Goal: Task Accomplishment & Management: Manage account settings

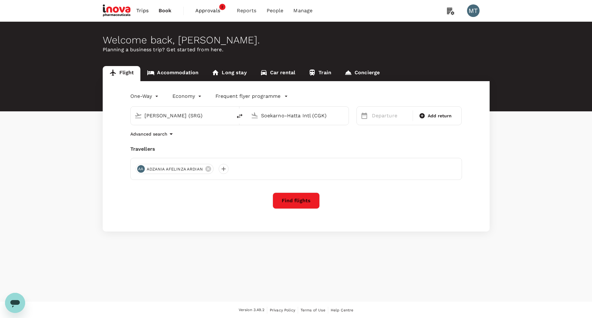
click at [207, 114] on input "Achmad Yani Intl (SRG)" at bounding box center [182, 116] width 74 height 10
click at [163, 137] on p "Soekarno-Hatta Intl" at bounding box center [189, 134] width 123 height 6
type input "Soekarno-Hatta Intl (CGK)"
click at [297, 118] on input "Soekarno-Hatta Intl (CGK)" at bounding box center [298, 116] width 74 height 10
click at [299, 136] on div "Kuala Namu Intl KNO" at bounding box center [303, 134] width 145 height 10
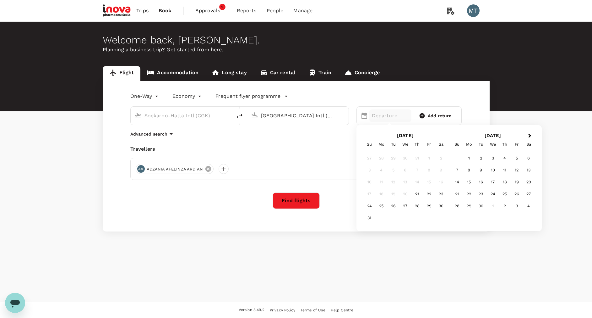
type input "Kuala Namu Intl (KNO)"
click at [209, 169] on icon at bounding box center [208, 169] width 6 height 6
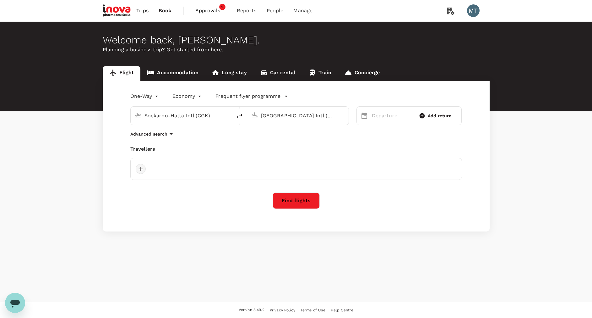
click at [139, 167] on div at bounding box center [141, 169] width 10 height 10
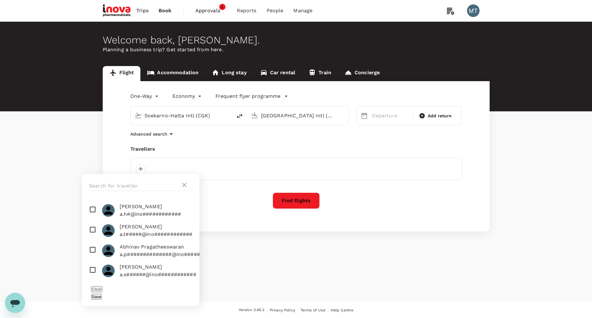
click at [136, 179] on div at bounding box center [141, 186] width 118 height 24
click at [137, 184] on input "text" at bounding box center [135, 186] width 92 height 10
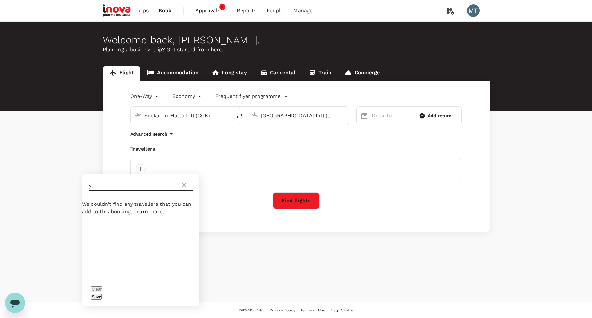
type input "y"
type input "zia"
click at [131, 210] on span "ZIA ERKASA" at bounding box center [157, 207] width 74 height 8
checkbox input "true"
click at [102, 293] on button "Save" at bounding box center [96, 296] width 11 height 6
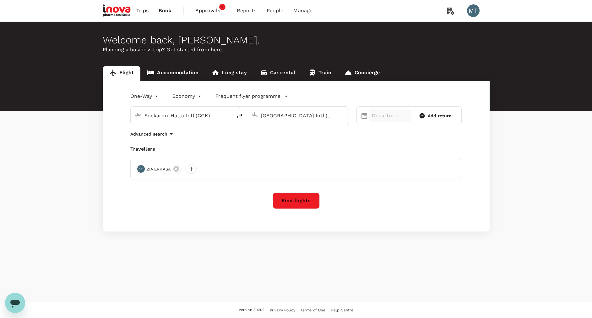
click at [372, 116] on p "Departure" at bounding box center [390, 116] width 37 height 8
click at [385, 204] on div "25" at bounding box center [381, 206] width 12 height 12
click at [430, 116] on span "Add return" at bounding box center [440, 115] width 24 height 7
type input "roundtrip"
click at [407, 208] on div "27" at bounding box center [405, 206] width 12 height 12
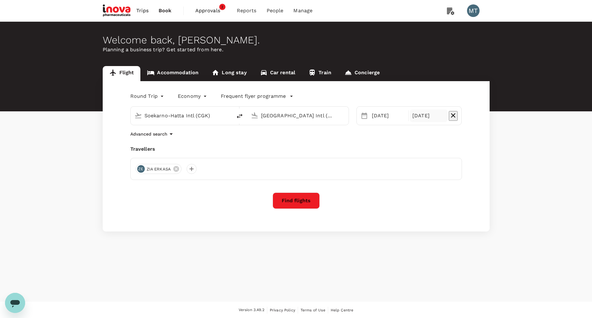
click at [316, 202] on button "Find flights" at bounding box center [296, 200] width 47 height 16
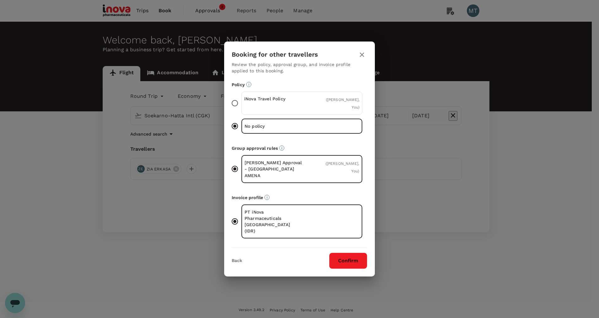
click at [265, 107] on div "iNova Travel Policy ( ZIA ERKASA, You )" at bounding box center [302, 102] width 121 height 23
click at [242, 107] on input "iNova Travel Policy ( ZIA ERKASA, You )" at bounding box center [234, 102] width 13 height 13
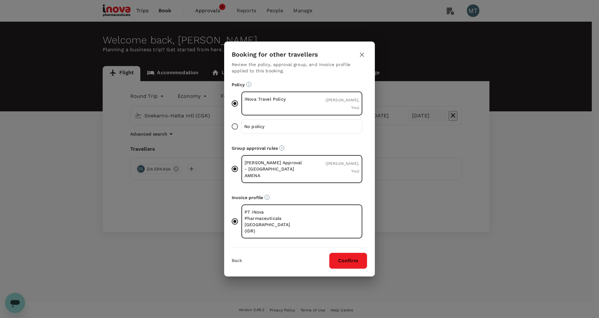
click at [353, 252] on button "Confirm" at bounding box center [348, 260] width 38 height 16
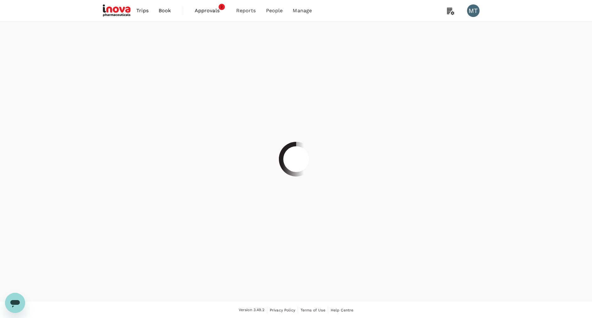
click at [307, 207] on div at bounding box center [296, 159] width 592 height 318
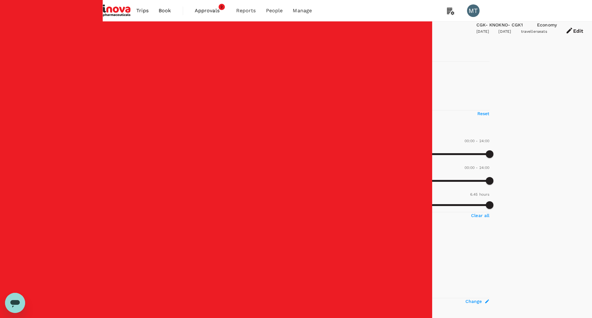
type input "810"
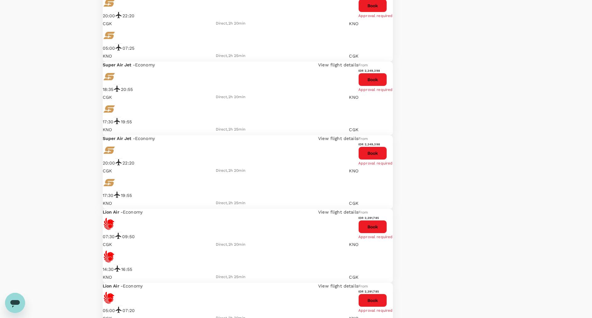
scroll to position [1221, 0]
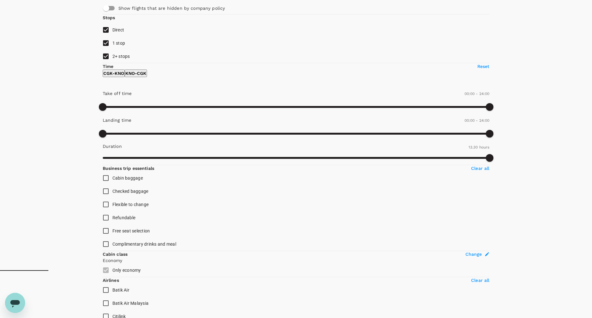
scroll to position [0, 0]
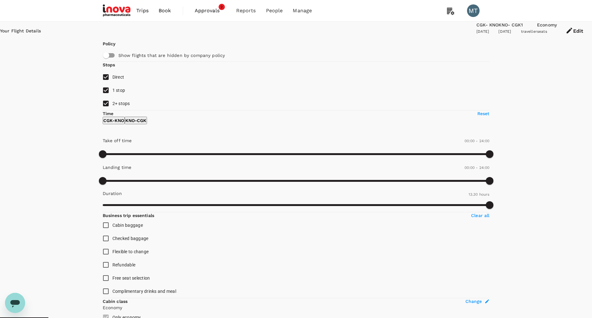
click at [557, 31] on button "Edit" at bounding box center [574, 31] width 35 height 19
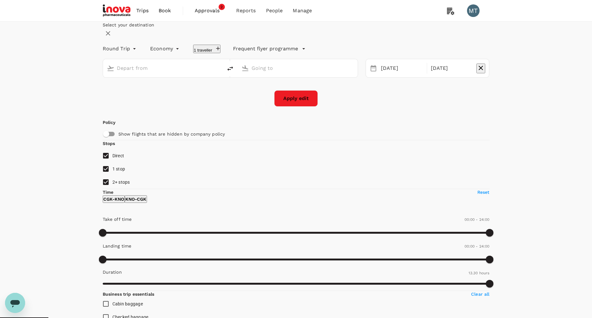
type input "Soekarno-Hatta Intl (CGK)"
type input "Kuala Namu Intl (KNO)"
click at [381, 74] on div "25 Aug" at bounding box center [402, 68] width 47 height 12
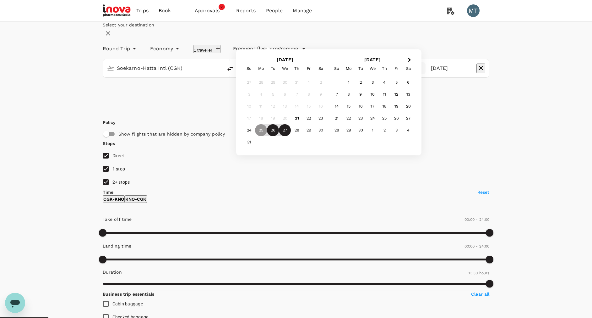
click at [279, 136] on div "26" at bounding box center [273, 130] width 12 height 12
click at [312, 107] on div "Select your destination Round Trip roundtrip Economy economy 1 traveller Freque…" at bounding box center [296, 64] width 387 height 85
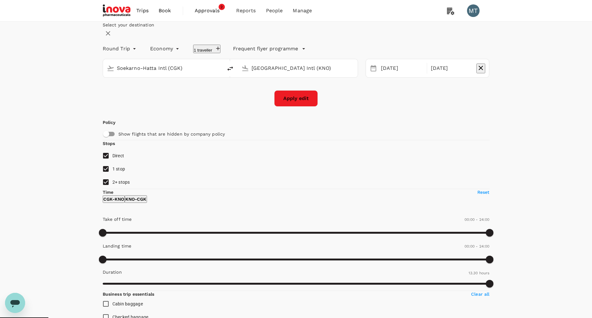
click at [290, 107] on button "Apply edit" at bounding box center [296, 98] width 44 height 16
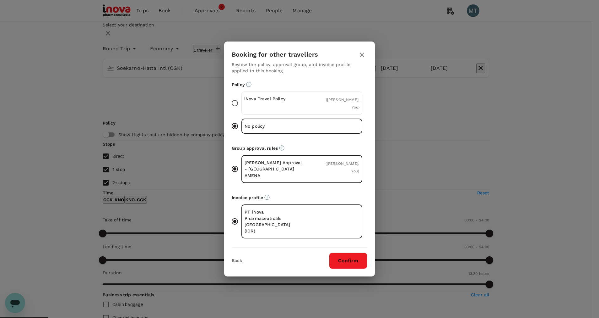
click at [325, 111] on div "( ZIA ERKASA, You )" at bounding box center [340, 103] width 38 height 15
click at [242, 110] on input "iNova Travel Policy ( ZIA ERKASA, You )" at bounding box center [234, 102] width 13 height 13
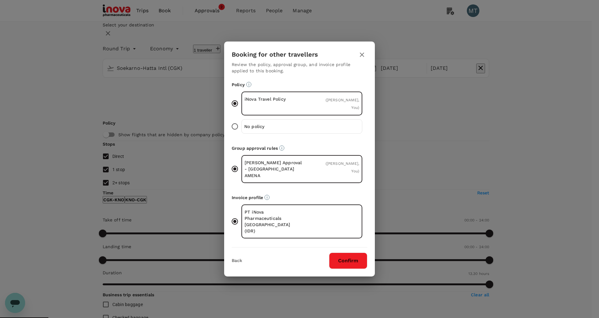
click at [354, 252] on button "Confirm" at bounding box center [348, 260] width 38 height 16
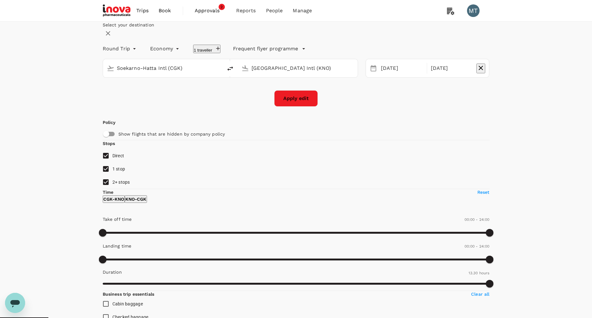
checkbox input "false"
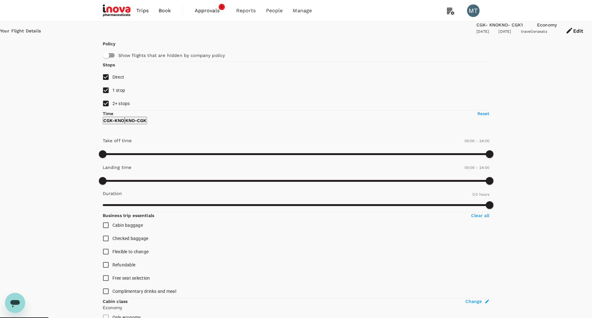
type input "830"
checkbox input "true"
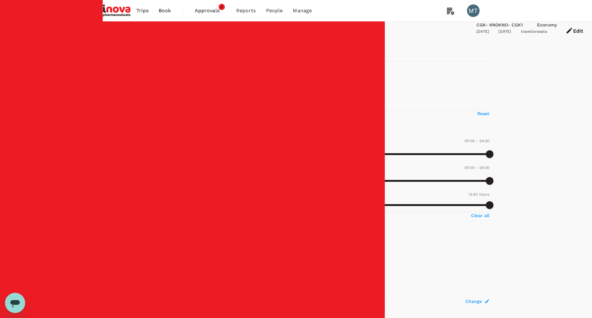
click at [557, 32] on button "Edit" at bounding box center [574, 31] width 35 height 19
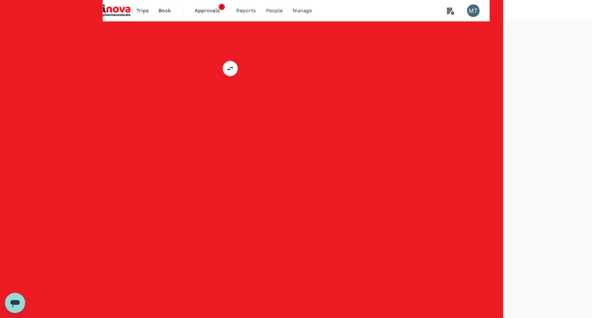
type input "Soekarno-Hatta Intl (CGK)"
type input "Kuala Namu Intl (KNO)"
type input "Soekarno-Hatta Intl (CGK)"
type input "Kuala Namu Intl (KNO)"
click at [477, 73] on button "button" at bounding box center [481, 68] width 9 height 10
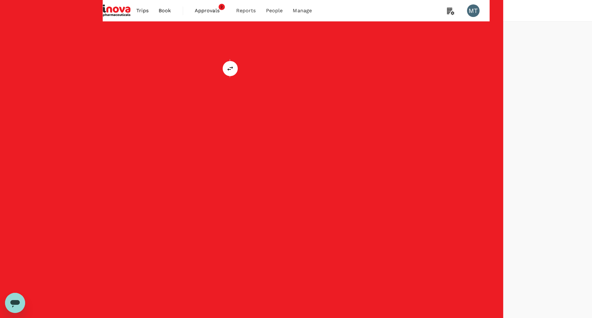
type input "oneway"
drag, startPoint x: 308, startPoint y: 120, endPoint x: 588, endPoint y: 139, distance: 280.6
click at [308, 107] on button "Apply edit" at bounding box center [296, 98] width 44 height 16
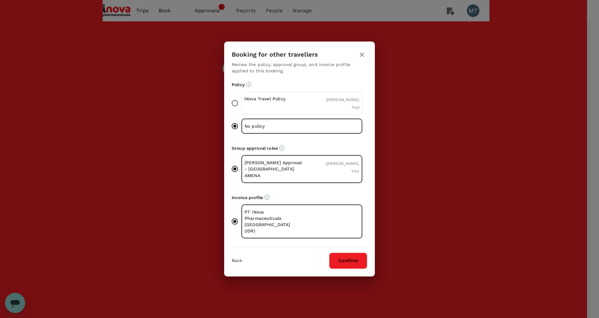
click at [335, 109] on div "( ZIA ERKASA, You )" at bounding box center [340, 103] width 38 height 15
click at [242, 109] on input "iNova Travel Policy ( ZIA ERKASA, You )" at bounding box center [234, 102] width 13 height 13
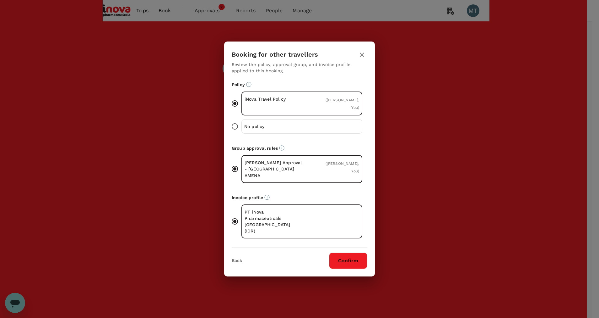
click at [356, 252] on button "Confirm" at bounding box center [348, 260] width 38 height 16
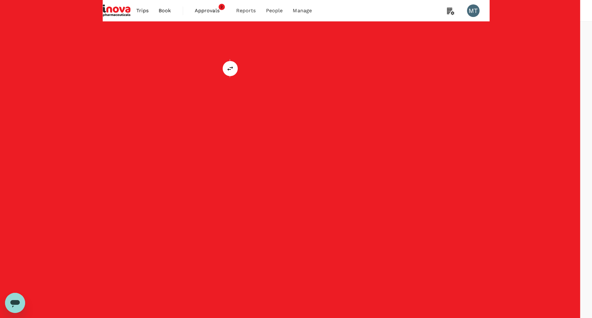
checkbox input "false"
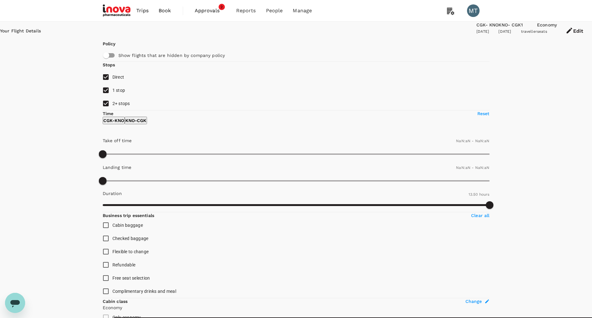
type input "1440"
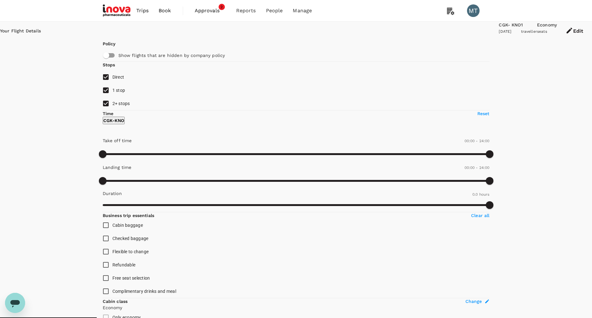
type input "1420"
checkbox input "true"
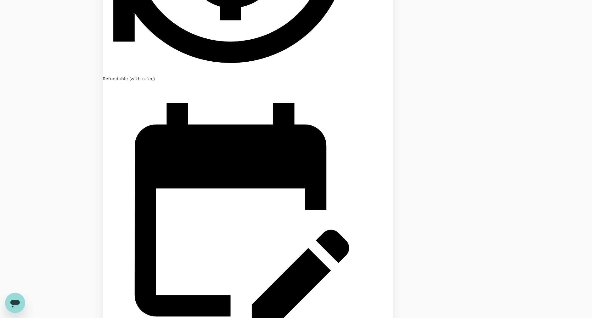
scroll to position [976, 0]
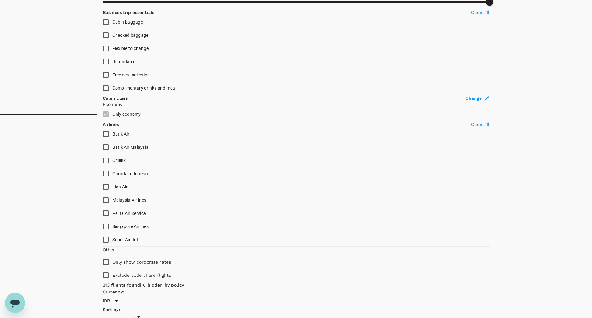
scroll to position [189, 0]
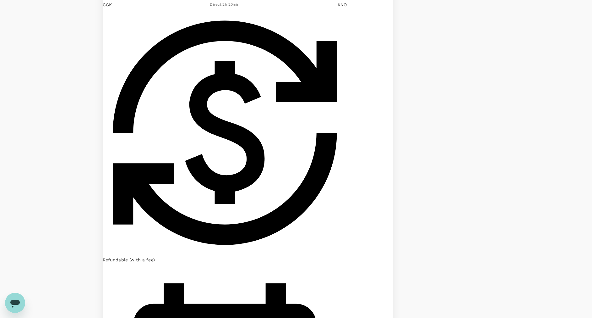
scroll to position [943, 0]
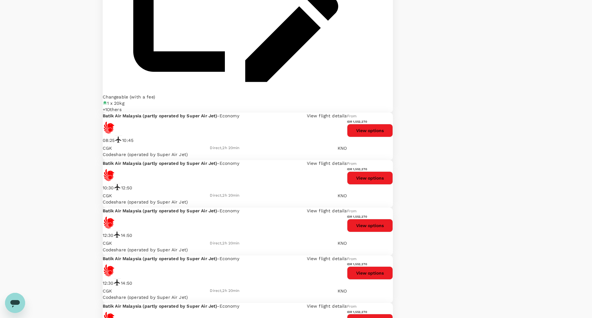
scroll to position [978, 0]
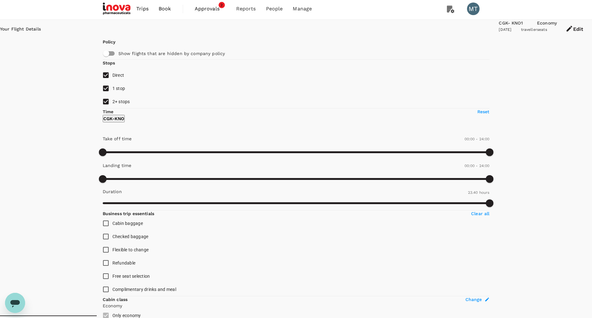
scroll to position [0, 0]
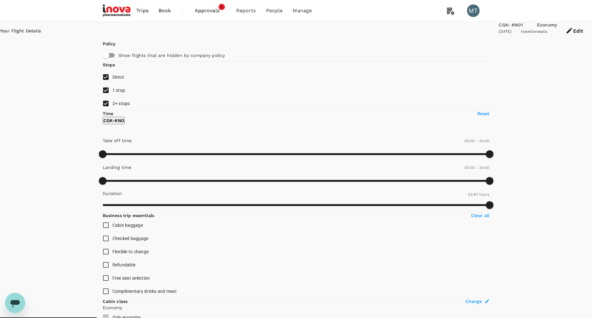
click at [557, 30] on button "Edit" at bounding box center [574, 31] width 35 height 19
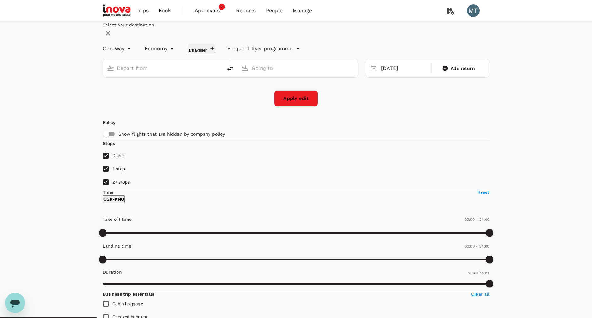
type input "Soekarno-Hatta Intl (CGK)"
type input "Kuala Namu Intl (KNO)"
click at [234, 72] on icon "delete" at bounding box center [231, 69] width 8 height 8
type input "Kuala Namu Intl (KNO)"
type input "Soekarno-Hatta Intl (CGK)"
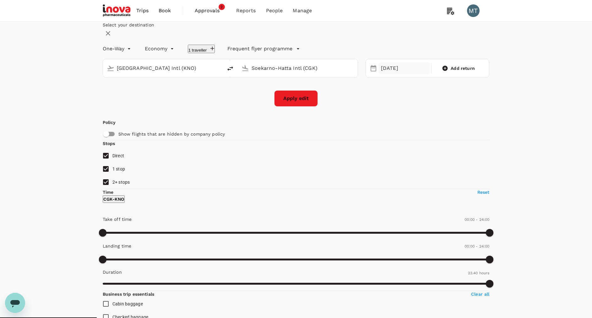
click at [396, 74] on div "26 Aug" at bounding box center [405, 68] width 52 height 12
click at [291, 136] on div "27" at bounding box center [285, 130] width 12 height 12
click at [296, 107] on button "Apply edit" at bounding box center [296, 98] width 44 height 16
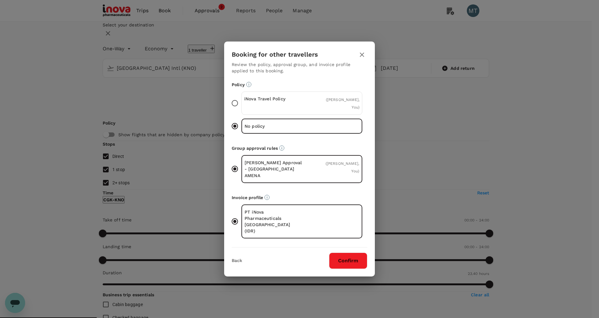
click at [303, 105] on div "iNova Travel Policy ( ZIA ERKASA, You )" at bounding box center [302, 102] width 121 height 23
click at [242, 105] on input "iNova Travel Policy ( ZIA ERKASA, You )" at bounding box center [234, 102] width 13 height 13
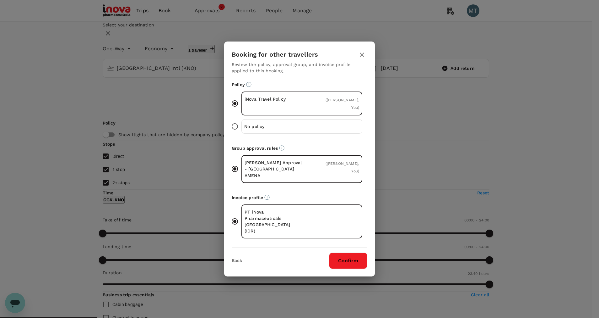
click at [357, 252] on button "Confirm" at bounding box center [348, 260] width 38 height 16
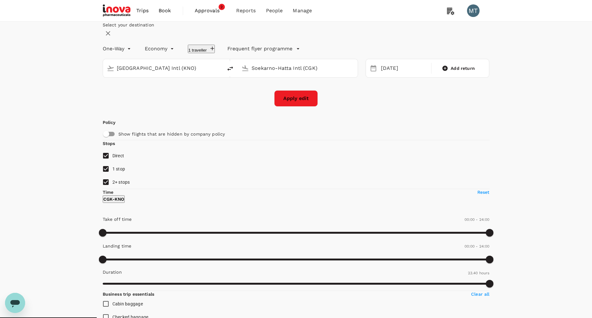
checkbox input "false"
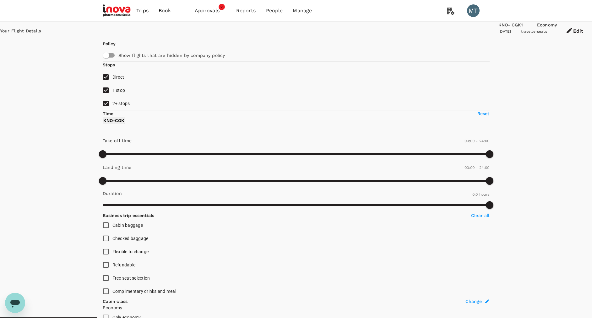
type input "640"
checkbox input "true"
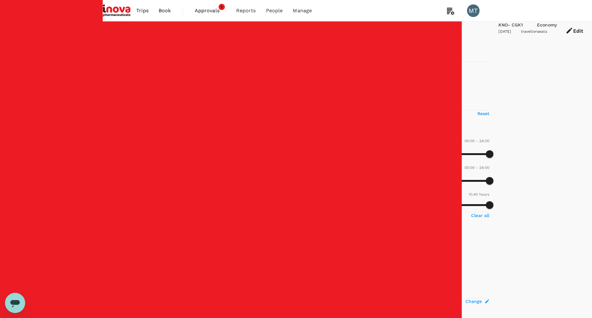
type input "975"
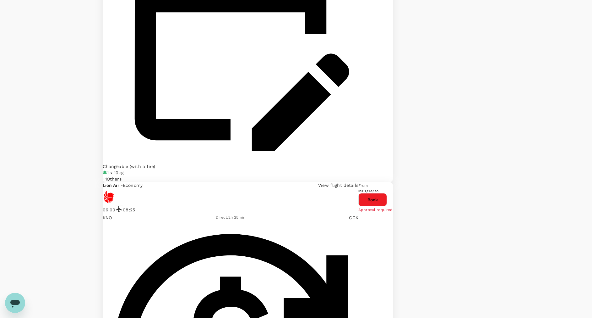
scroll to position [969, 0]
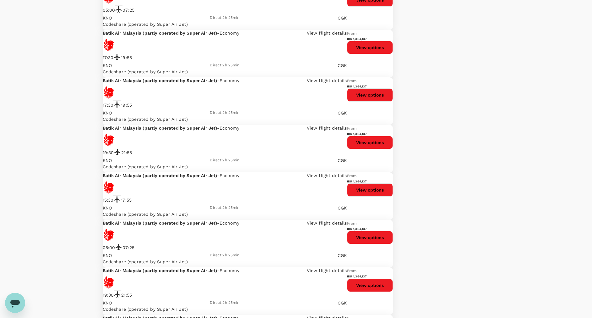
scroll to position [990, 0]
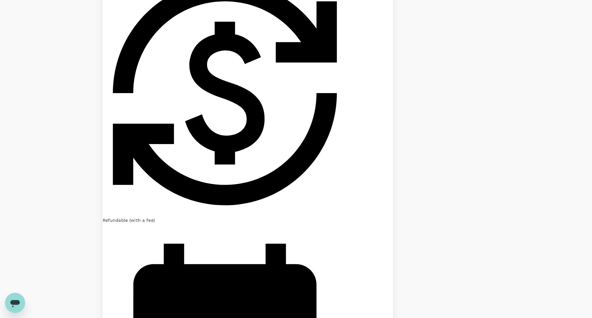
scroll to position [943, 0]
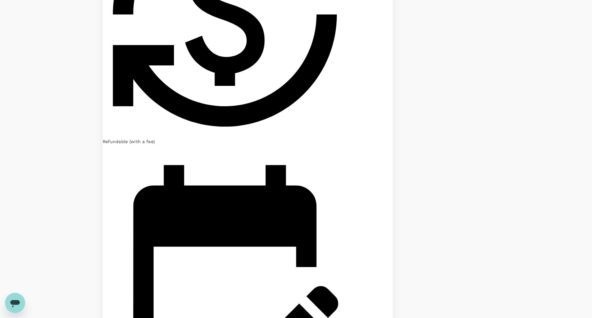
scroll to position [966, 0]
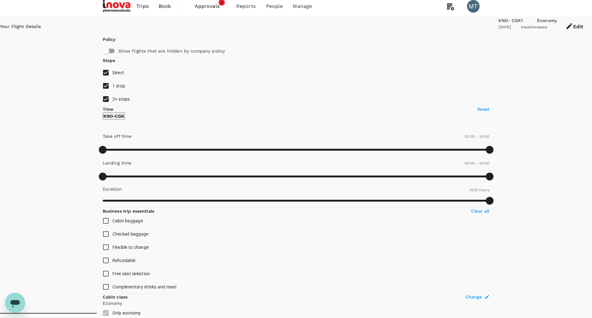
scroll to position [0, 0]
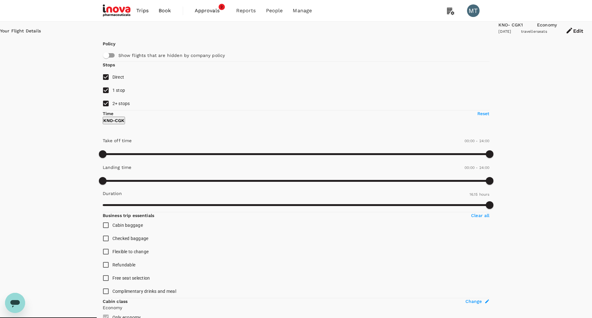
type input "IDR"
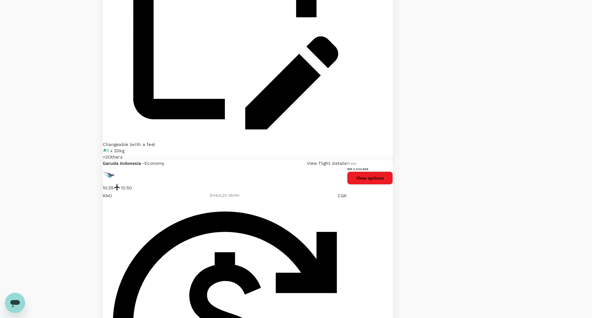
scroll to position [1014, 0]
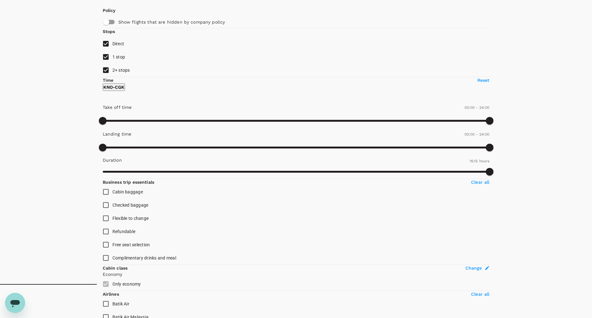
scroll to position [0, 0]
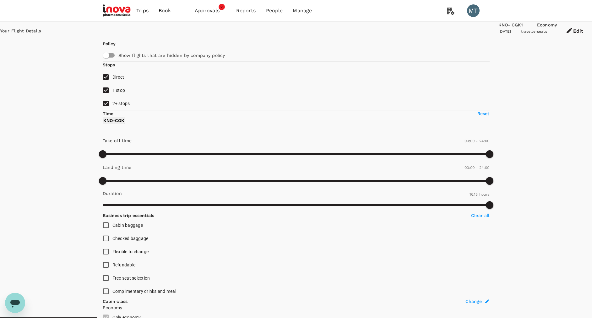
click at [167, 9] on span "Book" at bounding box center [165, 11] width 13 height 8
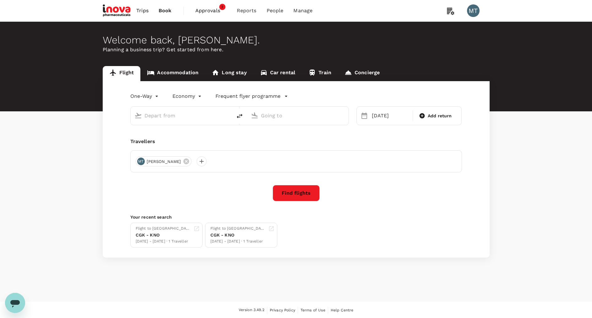
type input "Kuala Namu Intl (KNO)"
type input "Soekarno-Hatta Intl (CGK)"
type input "Kuala Namu Intl (KNO)"
type input "Soekarno-Hatta Intl (CGK)"
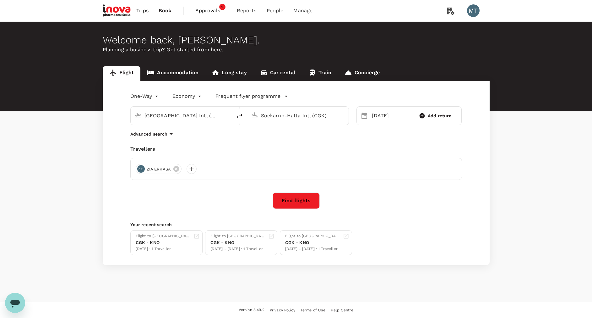
click at [172, 74] on link "Accommodation" at bounding box center [172, 73] width 65 height 15
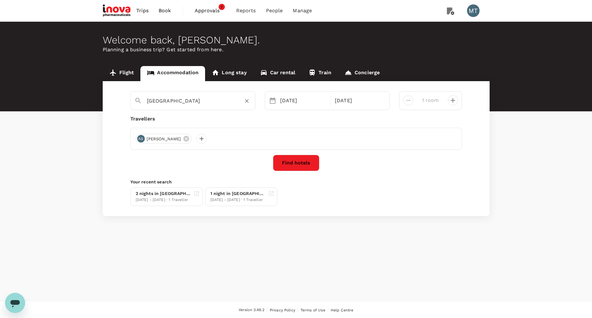
click at [204, 102] on input "Surakarta" at bounding box center [190, 101] width 87 height 10
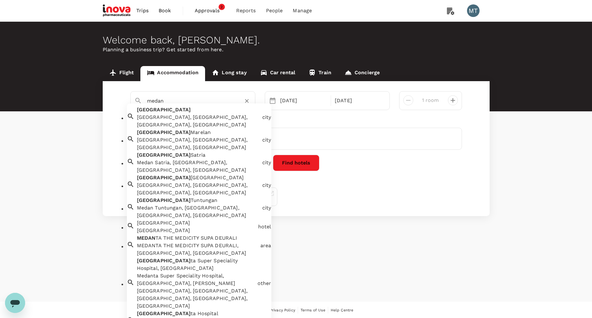
click at [201, 117] on div "Medan Medan, Medan City, North Sumatra, Indonesia" at bounding box center [196, 115] width 125 height 25
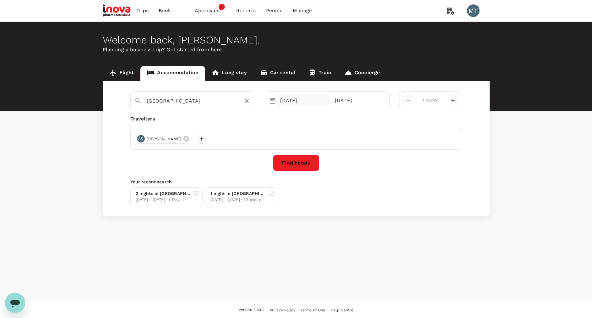
type input "Medan"
click at [295, 100] on div "25 Aug" at bounding box center [304, 100] width 52 height 13
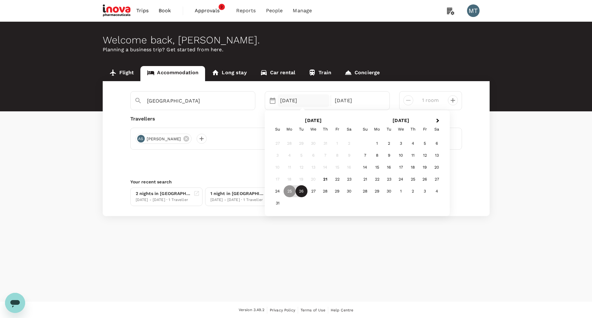
click at [302, 192] on div "26" at bounding box center [302, 191] width 12 height 12
click at [316, 189] on div "27" at bounding box center [314, 191] width 12 height 12
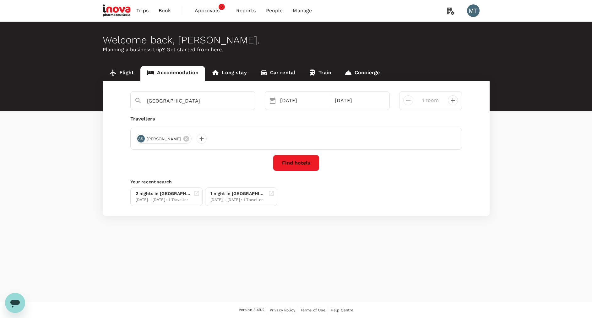
click at [188, 137] on icon at bounding box center [186, 139] width 6 height 6
click at [146, 138] on div at bounding box center [296, 139] width 332 height 22
click at [136, 138] on div at bounding box center [141, 139] width 10 height 10
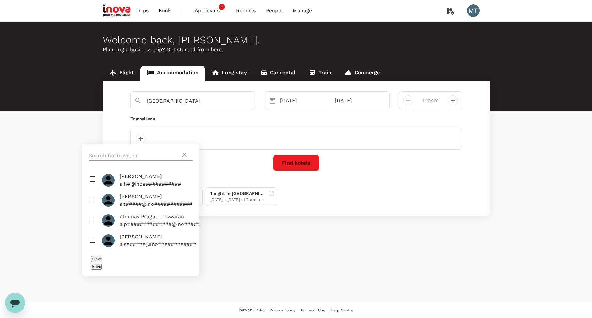
click at [139, 152] on input "text" at bounding box center [135, 155] width 92 height 10
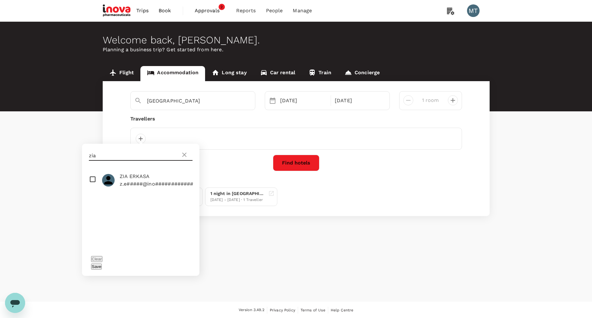
type input "zia"
click at [138, 179] on span "ZIA ERKASA" at bounding box center [157, 176] width 74 height 8
checkbox input "true"
click at [102, 263] on button "Save" at bounding box center [96, 266] width 11 height 6
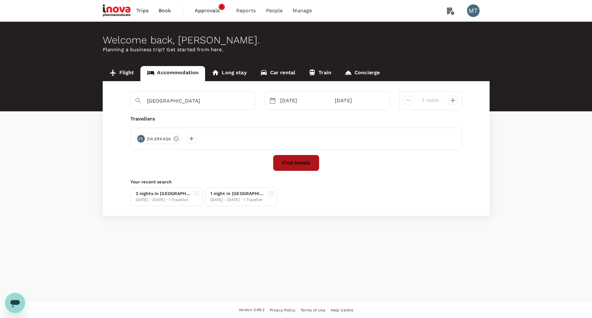
click at [293, 161] on button "Find hotels" at bounding box center [296, 163] width 46 height 16
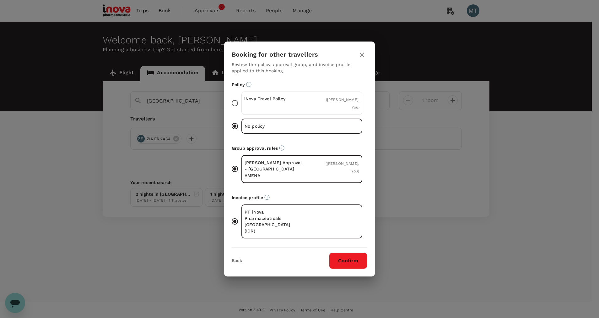
click at [296, 108] on div "iNova Travel Policy ( ZIA ERKASA, You )" at bounding box center [302, 102] width 121 height 23
click at [242, 108] on input "iNova Travel Policy ( ZIA ERKASA, You )" at bounding box center [234, 102] width 13 height 13
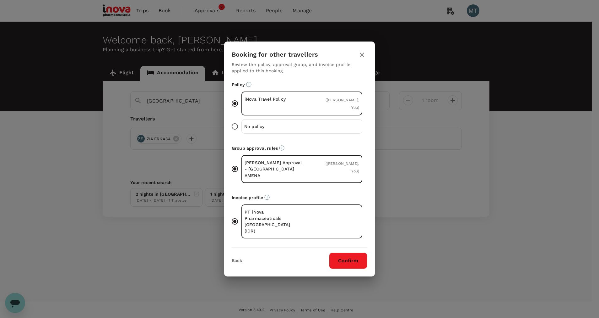
click at [352, 252] on button "Confirm" at bounding box center [348, 260] width 38 height 16
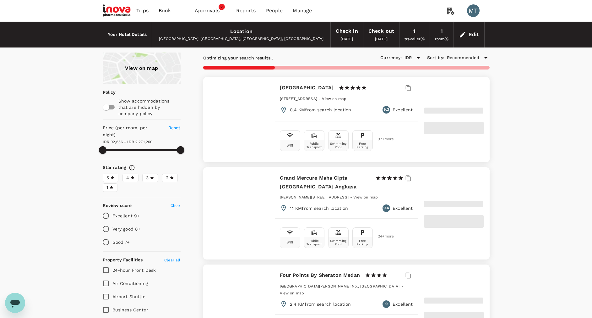
type input "83722.18"
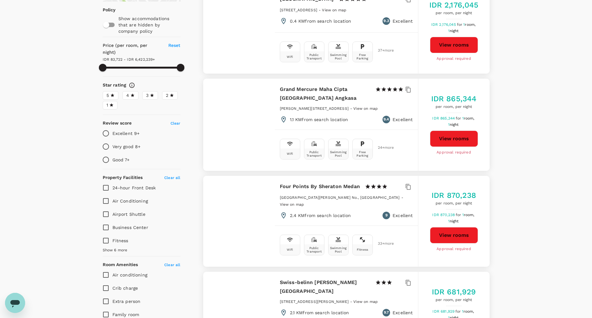
scroll to position [94, 0]
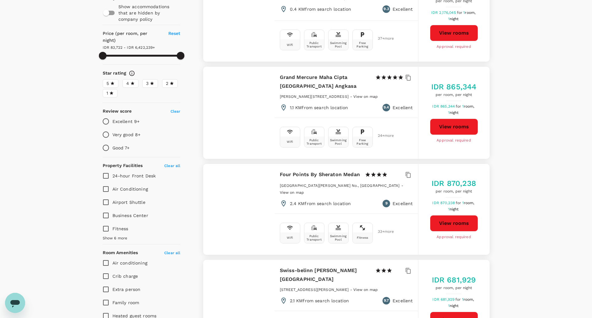
click at [458, 215] on button "View rooms" at bounding box center [454, 223] width 48 height 16
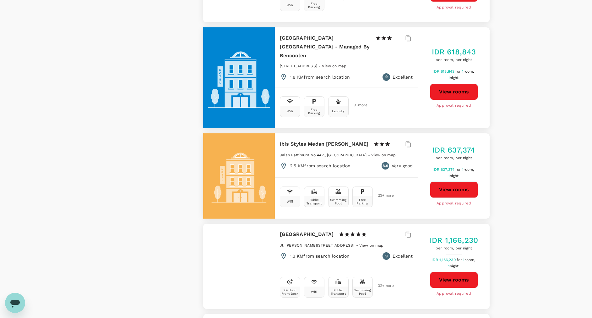
scroll to position [660, 0]
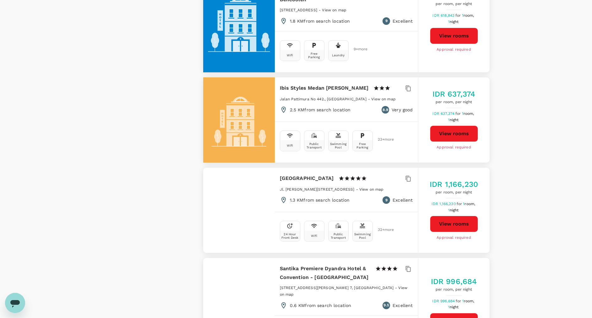
click at [443, 216] on button "View rooms" at bounding box center [454, 224] width 48 height 16
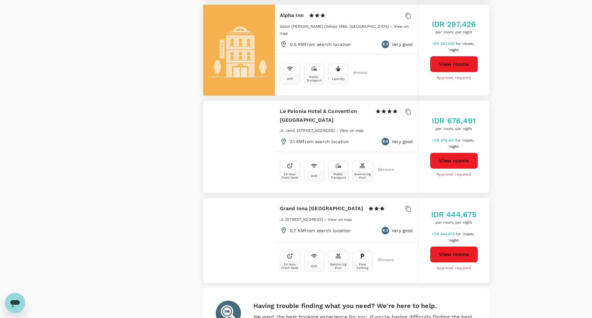
scroll to position [1709, 0]
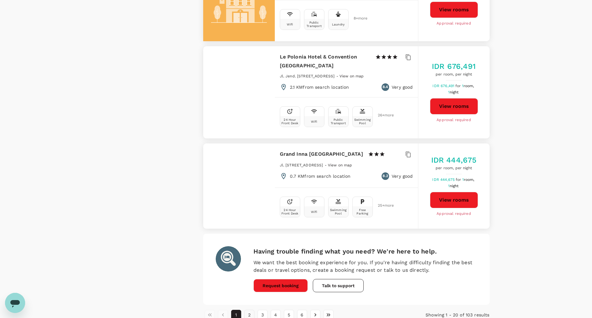
click at [253, 309] on button "2" at bounding box center [249, 314] width 10 height 10
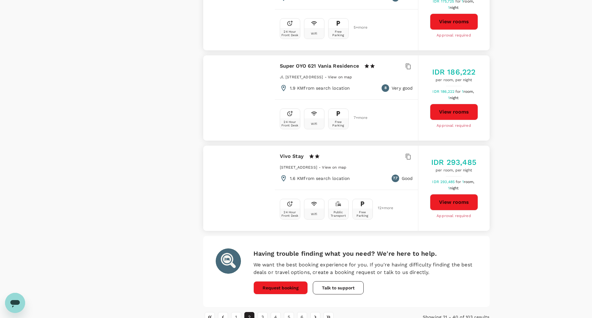
scroll to position [1701, 0]
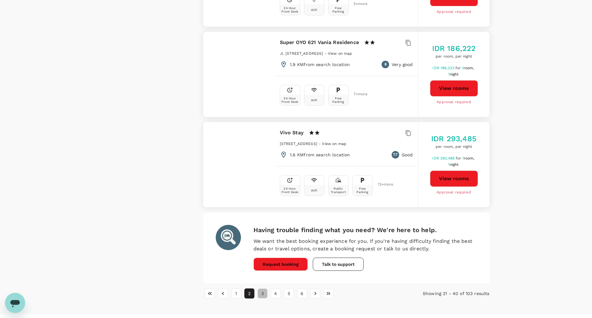
click at [265, 288] on button "3" at bounding box center [263, 293] width 10 height 10
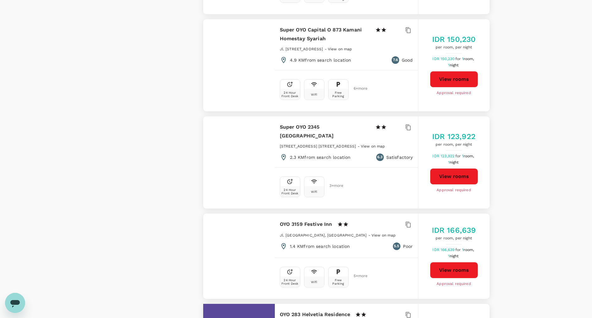
scroll to position [31, 0]
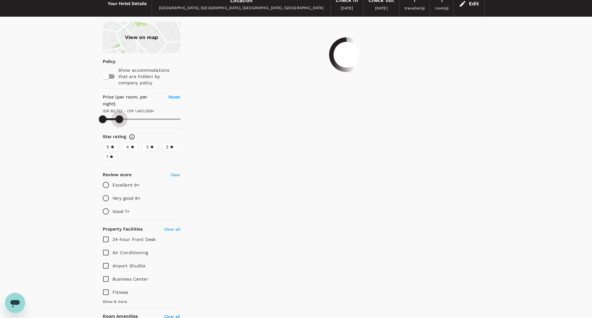
drag, startPoint x: 181, startPoint y: 113, endPoint x: 119, endPoint y: 113, distance: 61.6
click at [119, 115] on span at bounding box center [120, 119] width 8 height 8
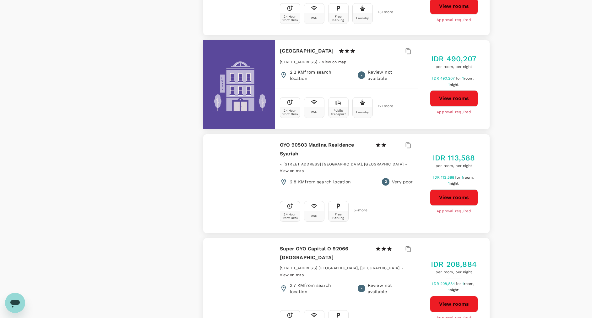
scroll to position [1755, 0]
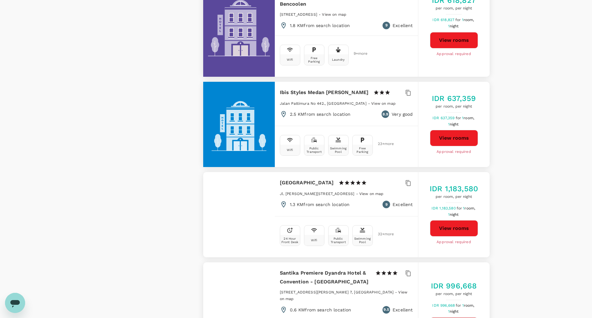
scroll to position [566, 0]
click at [451, 220] on button "View rooms" at bounding box center [454, 228] width 48 height 16
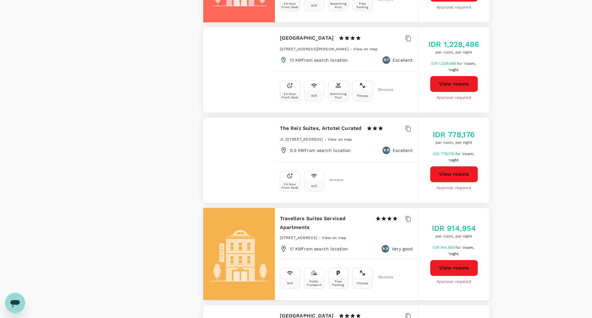
scroll to position [1037, 0]
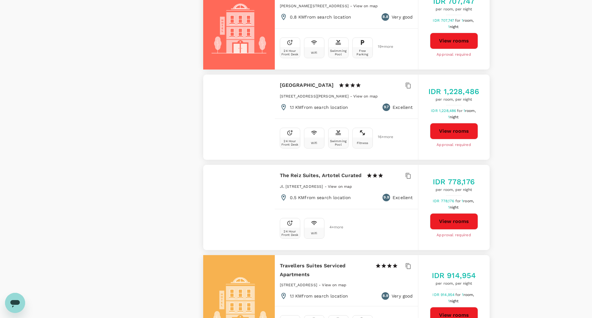
click at [438, 123] on button "View rooms" at bounding box center [454, 131] width 48 height 16
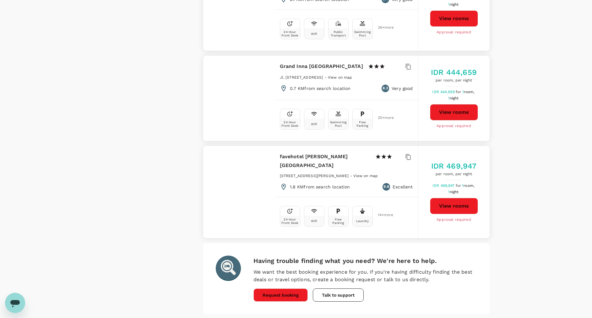
scroll to position [1709, 0]
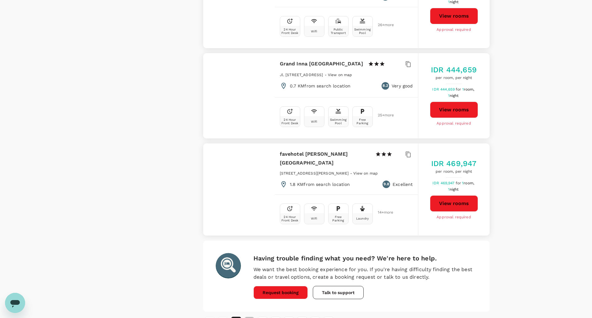
click at [250, 316] on button "2" at bounding box center [249, 321] width 10 height 10
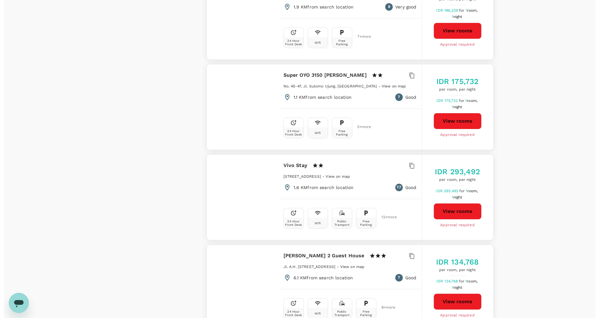
scroll to position [1697, 0]
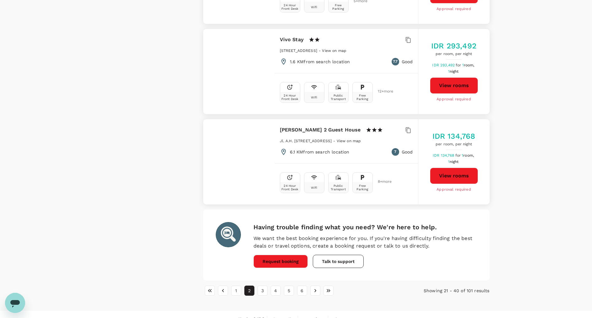
type input "1450359.18"
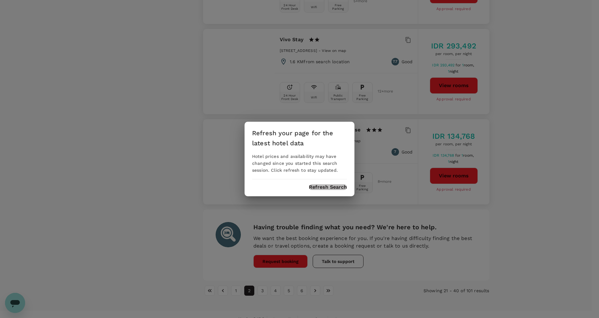
click at [329, 186] on button "Refresh Search" at bounding box center [328, 187] width 38 height 6
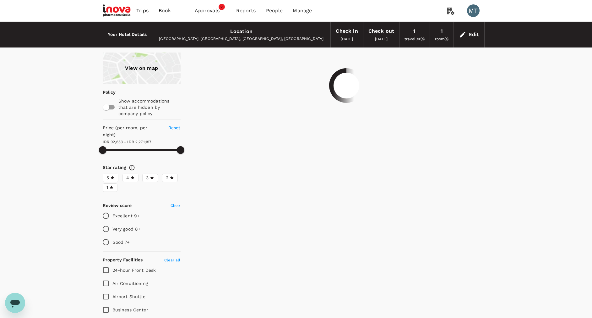
type input "2271196.95"
type input "83708.95"
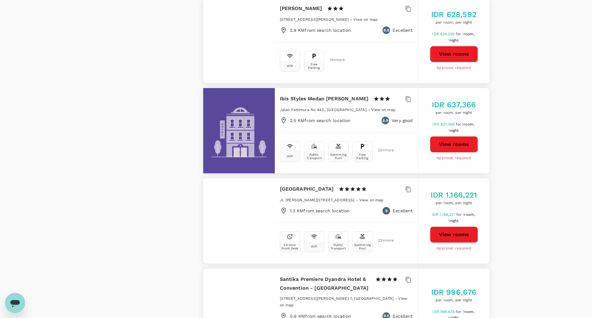
scroll to position [660, 0]
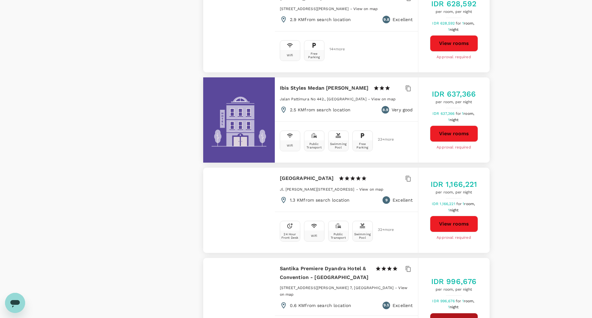
click at [464, 313] on button "View rooms" at bounding box center [454, 321] width 48 height 16
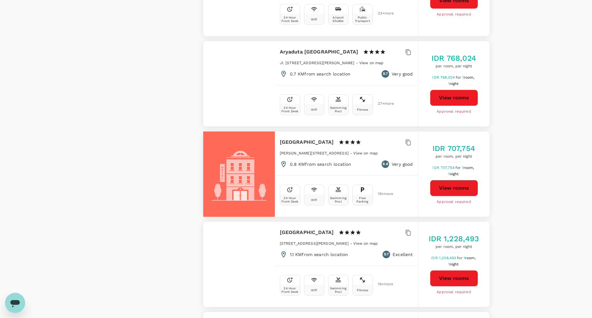
scroll to position [1037, 0]
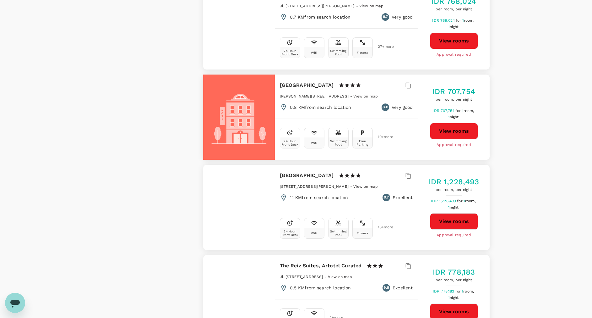
click at [459, 213] on button "View rooms" at bounding box center [454, 221] width 48 height 16
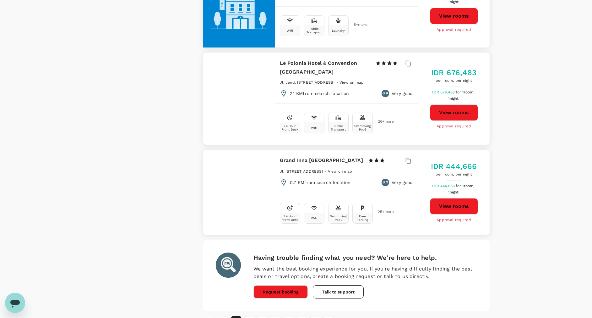
scroll to position [1709, 0]
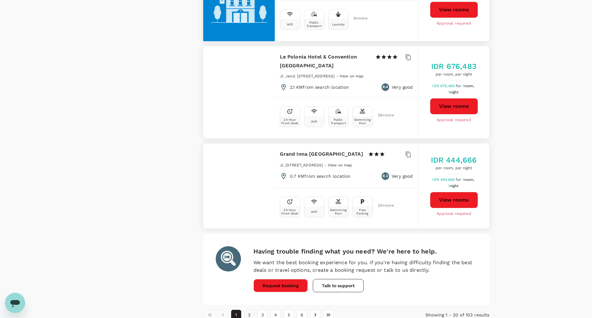
click at [251, 309] on button "2" at bounding box center [249, 314] width 10 height 10
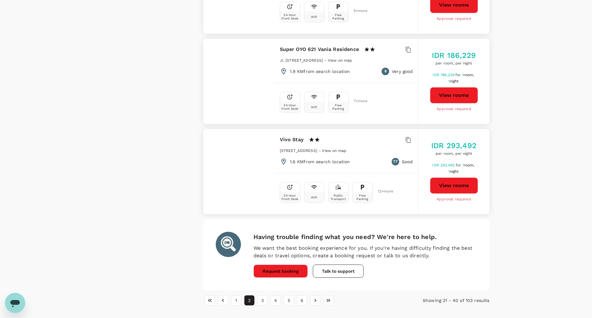
scroll to position [1701, 0]
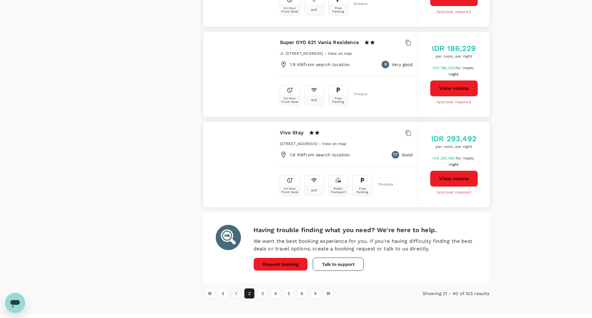
click at [235, 288] on button "1" at bounding box center [236, 293] width 10 height 10
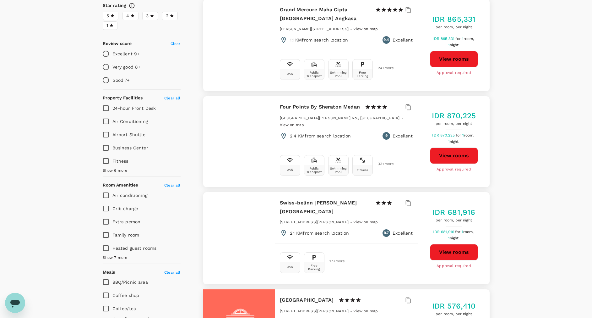
scroll to position [0, 0]
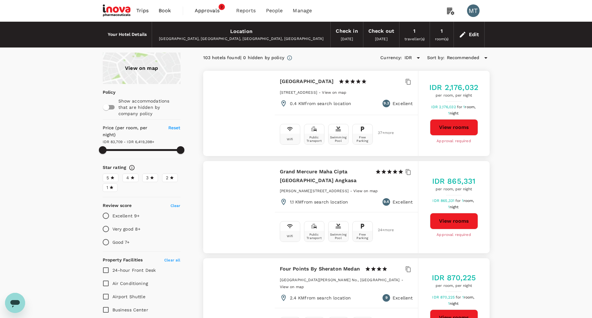
click at [458, 221] on button "View rooms" at bounding box center [454, 221] width 48 height 16
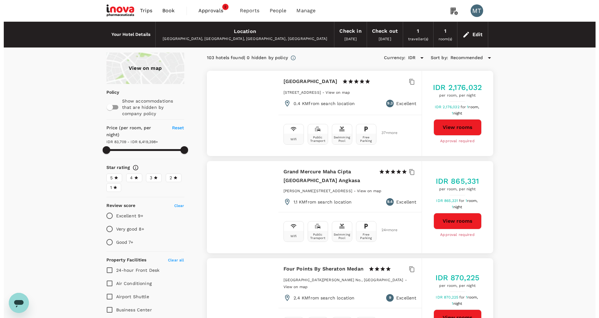
scroll to position [94, 0]
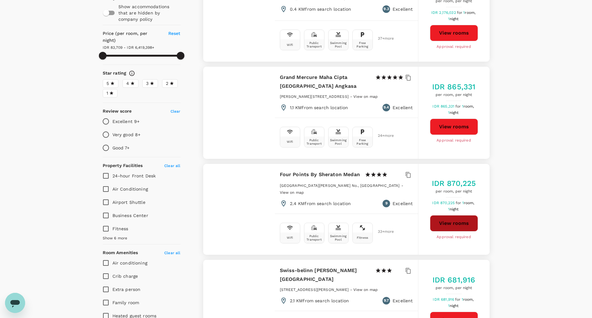
click at [462, 220] on button "View rooms" at bounding box center [454, 223] width 48 height 16
type input "6419397.95"
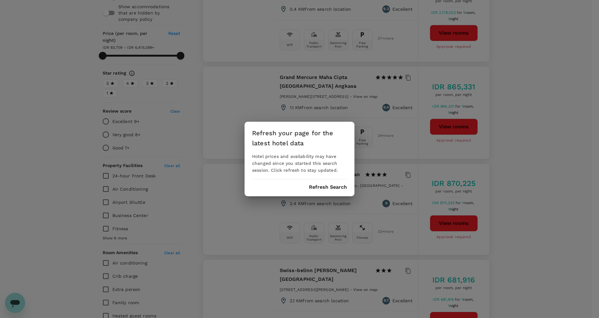
click at [315, 188] on button "Refresh Search" at bounding box center [328, 187] width 38 height 6
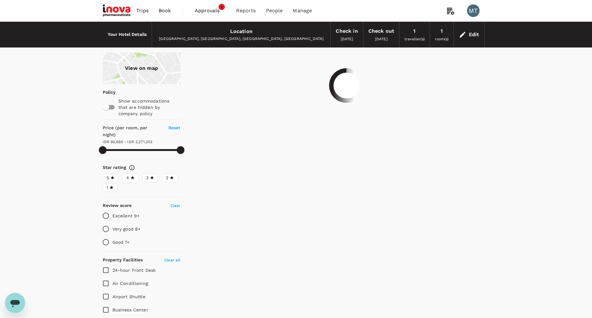
type input "2271202.88"
type input "83748.88"
type input "6421071.88"
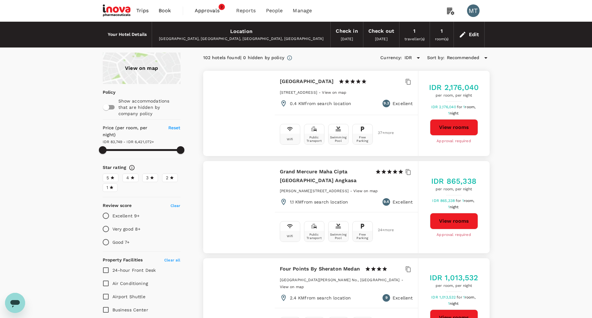
click at [165, 10] on span "Book" at bounding box center [165, 11] width 13 height 8
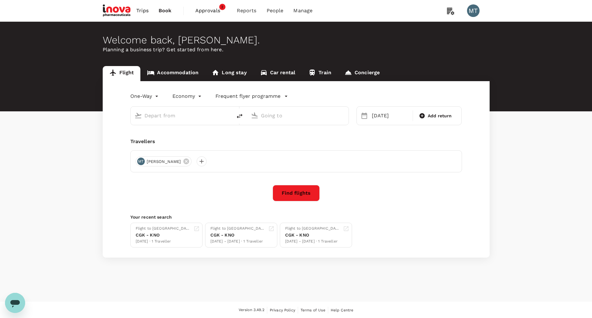
type input "Kuala Namu Intl (KNO)"
type input "Soekarno-Hatta Intl (CGK)"
type input "Kuala Namu Intl (KNO)"
type input "Soekarno-Hatta Intl (CGK)"
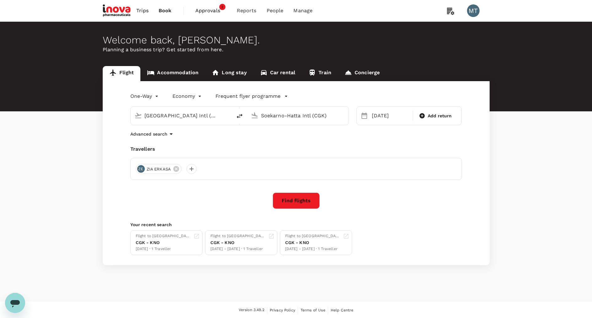
click at [172, 10] on link "Book" at bounding box center [165, 10] width 23 height 21
click at [167, 13] on span "Book" at bounding box center [165, 11] width 13 height 8
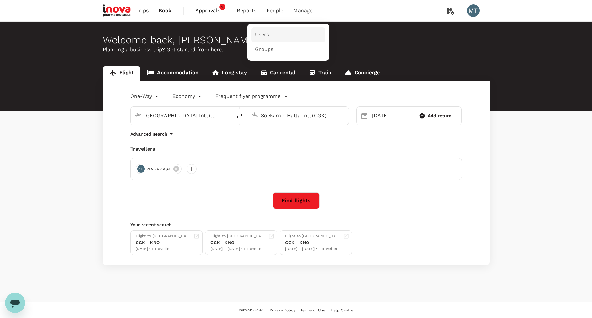
click at [259, 34] on span "Users" at bounding box center [262, 34] width 14 height 7
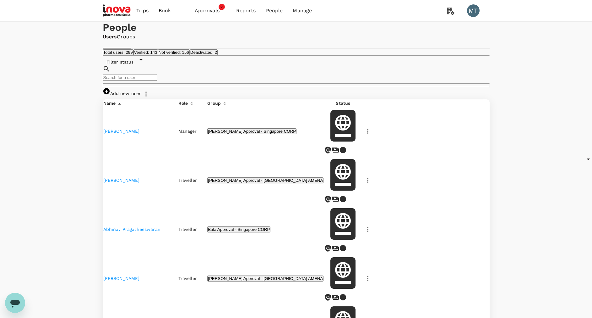
click at [141, 96] on link "Add new user" at bounding box center [122, 93] width 38 height 5
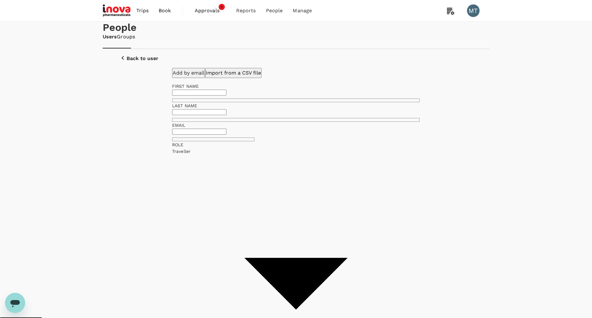
click at [227, 96] on input "text" at bounding box center [199, 93] width 54 height 6
type input "YULIAS"
click at [227, 115] on input "text" at bounding box center [199, 112] width 54 height 6
type input "RACHMATIKA"
click at [223, 134] on input "text" at bounding box center [199, 131] width 54 height 6
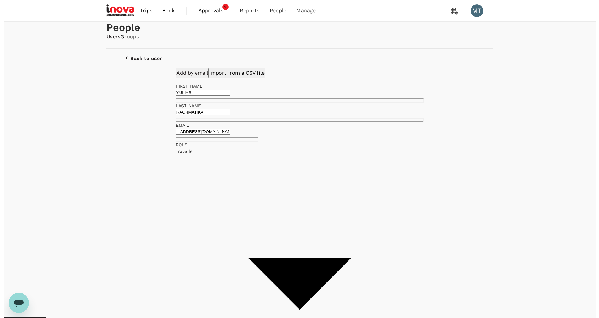
scroll to position [0, 17]
type input "[EMAIL_ADDRESS][DOMAIN_NAME]"
click at [307, 170] on body "Trips Book Approvals 2 Reports People Manage MT People Users Groups Back to use…" at bounding box center [296, 251] width 592 height 502
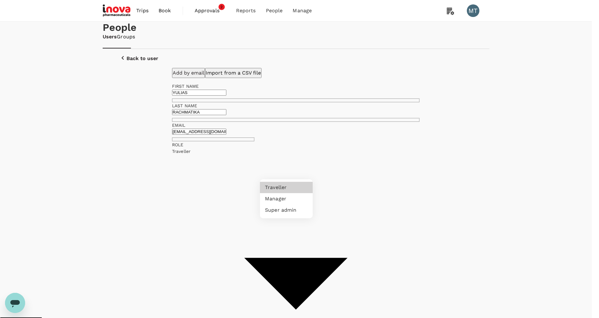
click at [295, 149] on div at bounding box center [299, 159] width 599 height 318
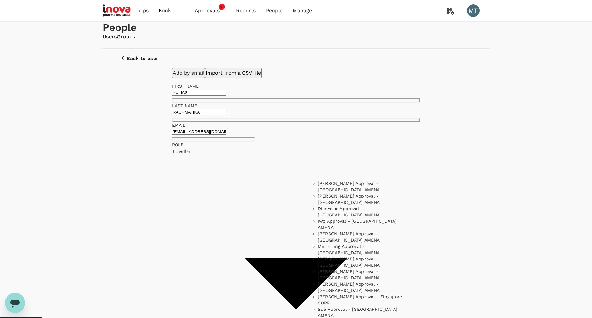
click at [382, 193] on li "[PERSON_NAME] Approval - [GEOGRAPHIC_DATA] AMENA" at bounding box center [363, 186] width 91 height 13
type input "[PERSON_NAME] Approval - [GEOGRAPHIC_DATA] AMENA"
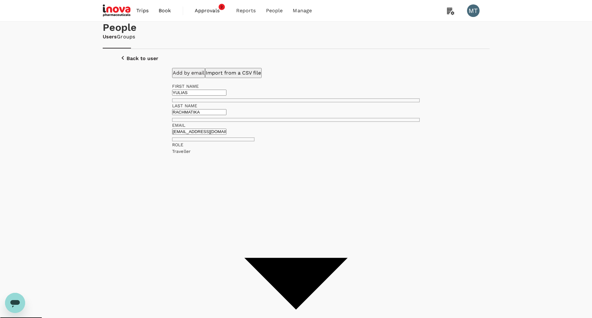
checkbox input "false"
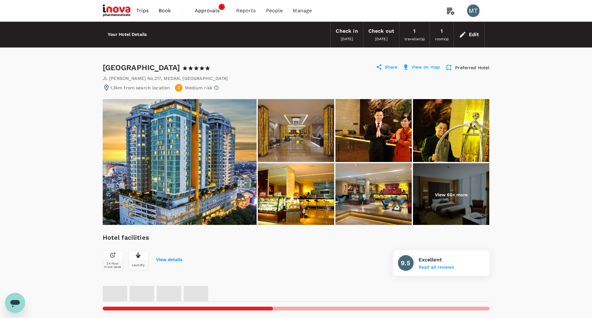
click at [456, 199] on img at bounding box center [451, 194] width 76 height 63
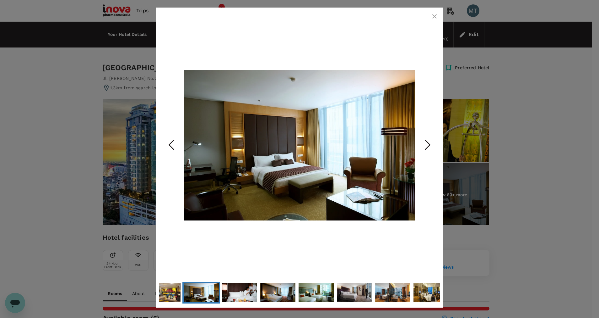
click at [431, 145] on icon "Next Slide" at bounding box center [427, 144] width 19 height 19
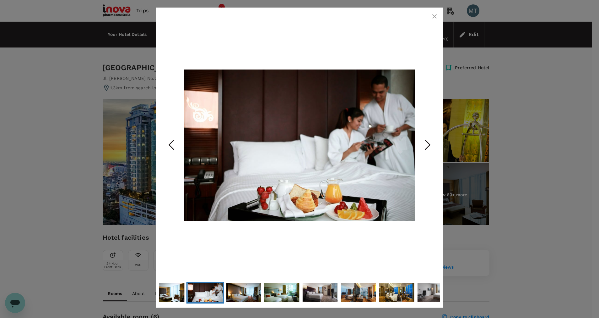
click at [431, 145] on icon "Next Slide" at bounding box center [427, 144] width 19 height 19
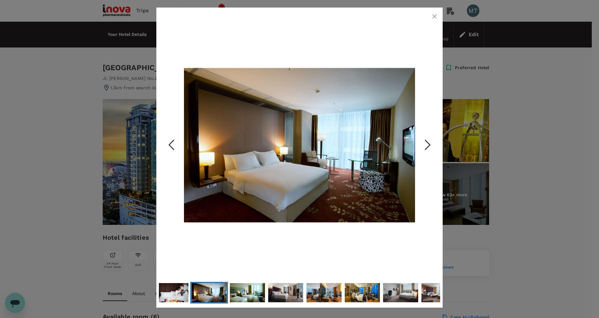
click at [434, 16] on icon "button" at bounding box center [435, 16] width 4 height 4
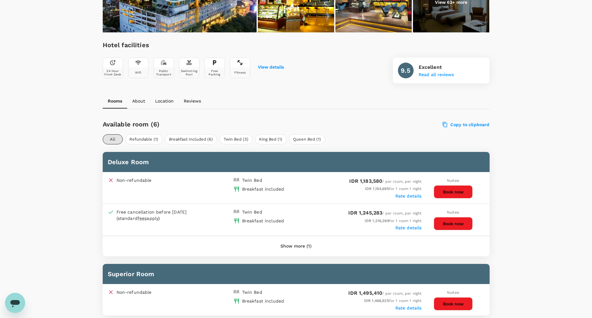
scroll to position [189, 0]
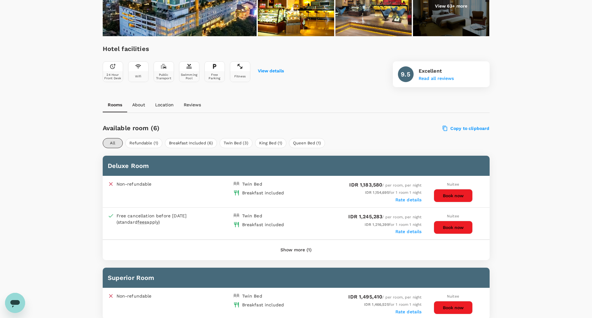
click at [292, 247] on button "Show more (1)" at bounding box center [296, 249] width 49 height 15
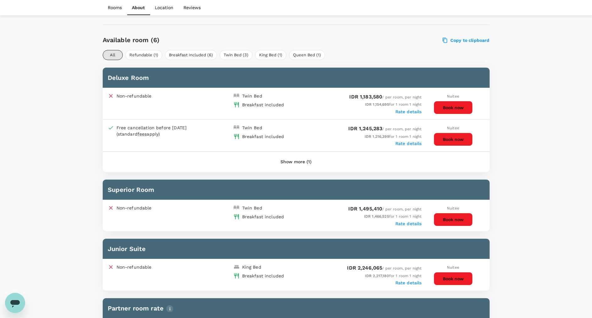
scroll to position [330, 0]
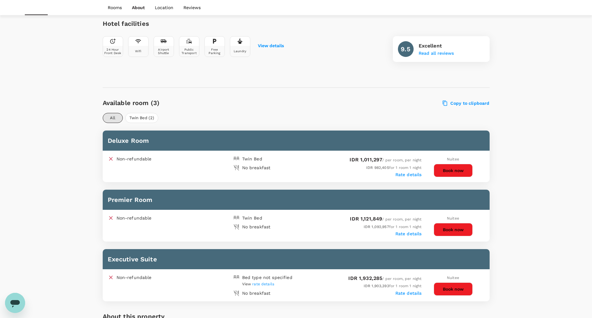
scroll to position [327, 0]
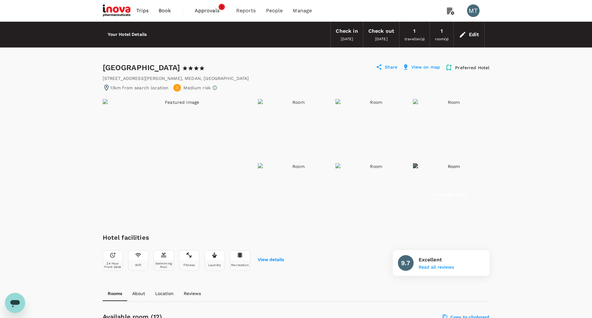
click at [296, 103] on img at bounding box center [296, 130] width 76 height 63
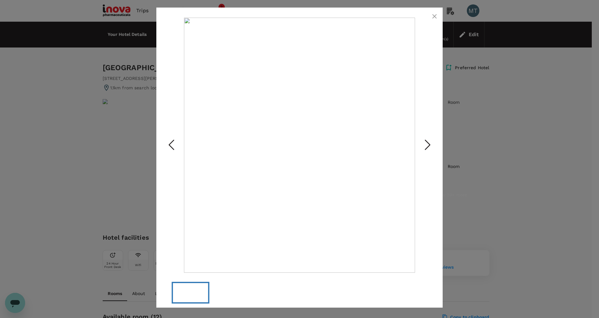
click at [437, 146] on icon "Next Slide" at bounding box center [427, 144] width 19 height 19
click at [432, 145] on icon "Next Slide" at bounding box center [427, 144] width 19 height 19
drag, startPoint x: 416, startPoint y: 91, endPoint x: 435, endPoint y: 16, distance: 76.7
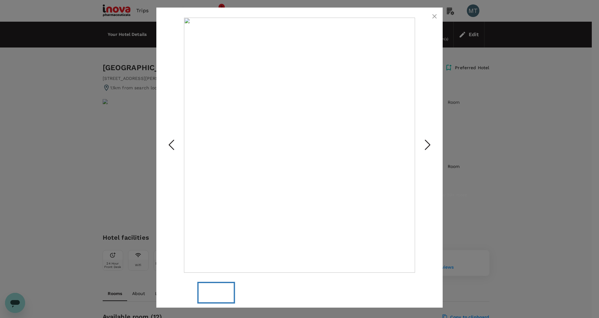
click at [435, 16] on icon "button" at bounding box center [435, 17] width 8 height 8
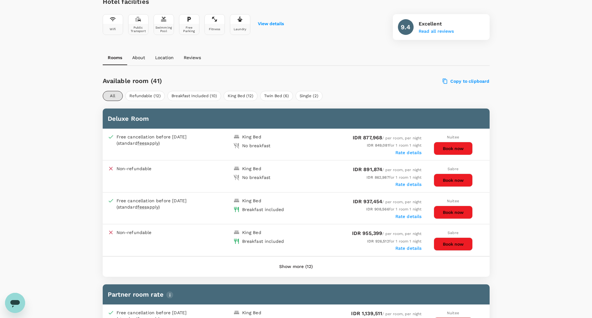
scroll to position [377, 0]
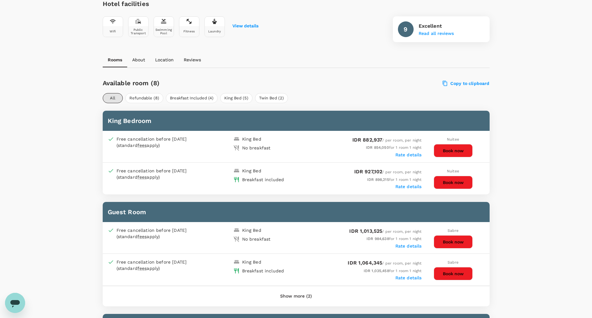
scroll to position [283, 0]
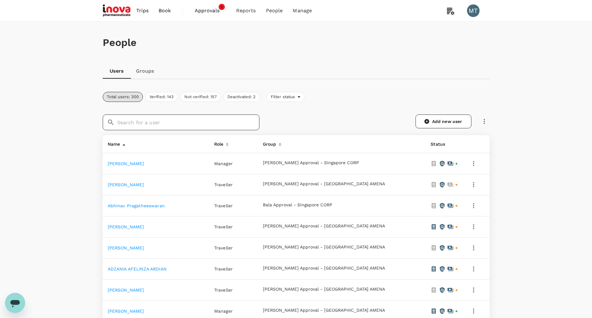
click at [135, 126] on input "text" at bounding box center [188, 122] width 142 height 16
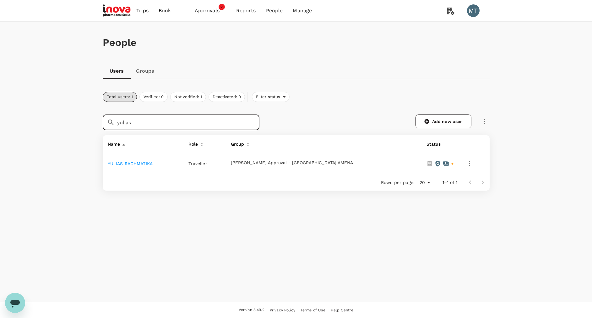
type input "yulias"
click at [466, 165] on icon "button" at bounding box center [470, 164] width 8 height 8
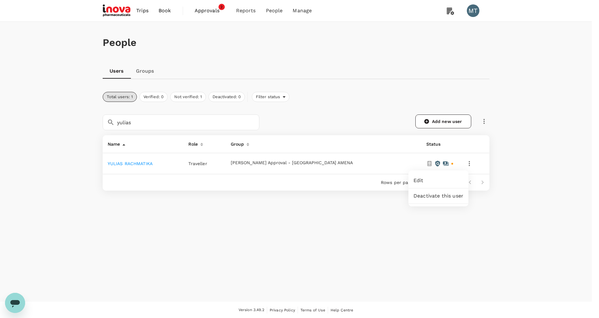
click at [445, 180] on span "Edit" at bounding box center [439, 181] width 50 height 8
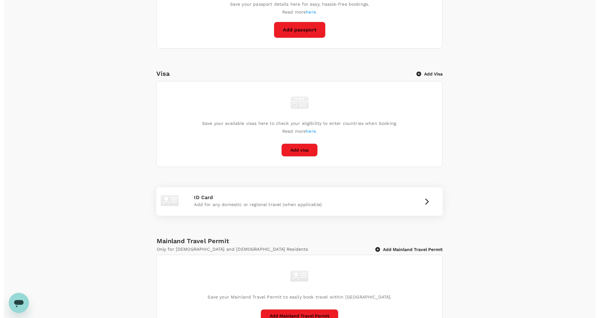
scroll to position [244, 0]
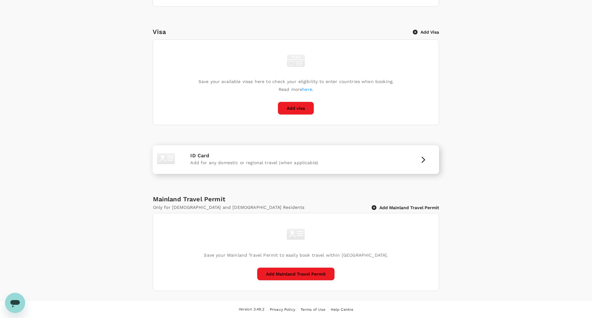
click at [420, 160] on icon "button" at bounding box center [424, 160] width 8 height 8
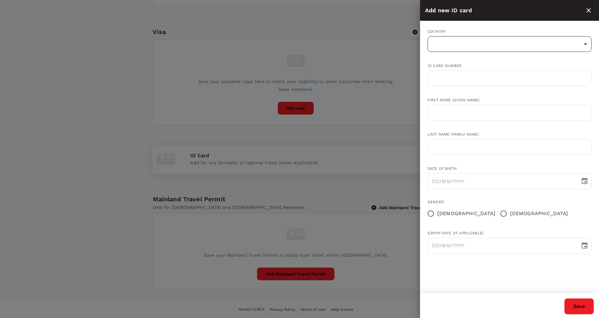
click at [512, 41] on body "Trips Book Approvals 2 Reports People Manage MT Back to users Last edit was on …" at bounding box center [299, 37] width 599 height 562
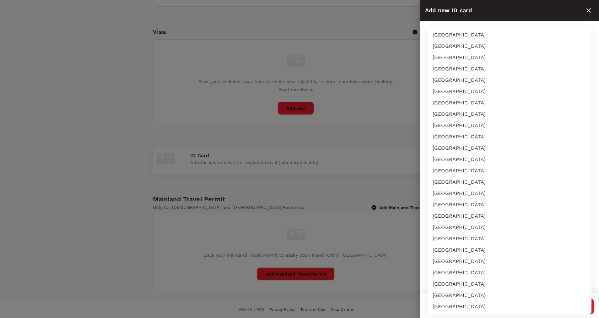
scroll to position [758, 0]
click at [476, 192] on li "[GEOGRAPHIC_DATA]" at bounding box center [510, 192] width 164 height 11
type input "ID"
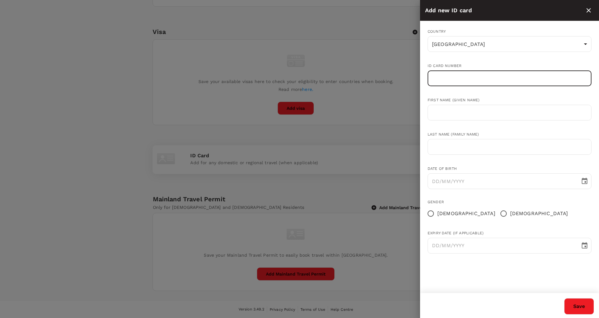
click at [452, 79] on input "text" at bounding box center [510, 78] width 164 height 16
type input "3276100507770007"
click at [456, 111] on input "text" at bounding box center [510, 113] width 164 height 16
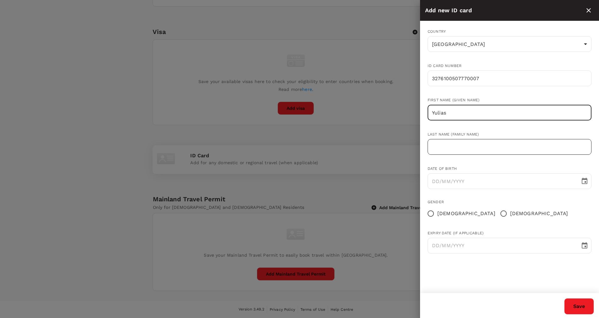
type input "Yulias"
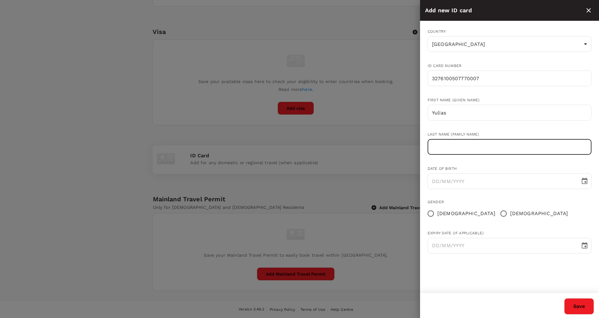
click at [467, 148] on input "text" at bounding box center [510, 147] width 164 height 16
type input "Rachmatika"
click at [588, 180] on icon "Choose date" at bounding box center [585, 181] width 6 height 6
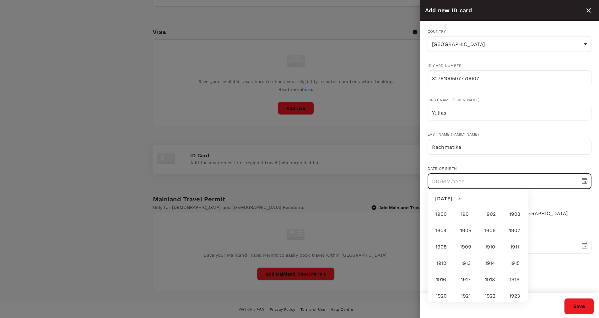
scroll to position [467, 0]
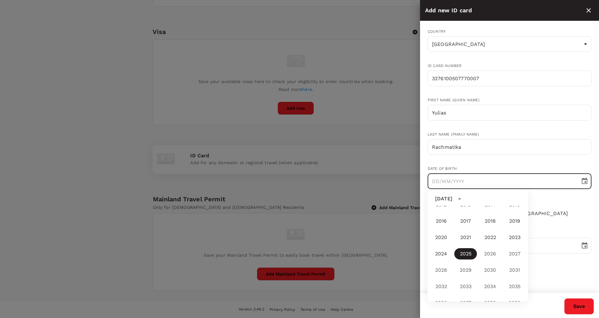
click at [430, 179] on input "text" at bounding box center [502, 181] width 148 height 16
type input "DD/MM/YYYY"
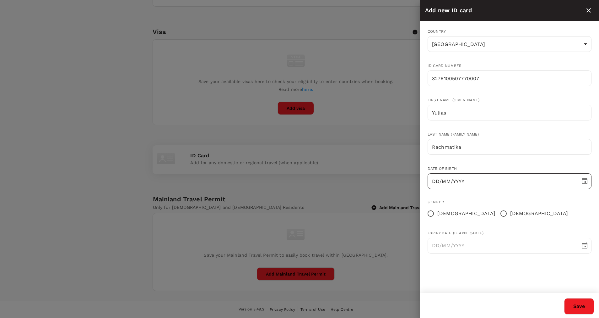
click at [436, 179] on input "DD/MM/YYYY" at bounding box center [502, 181] width 148 height 16
type input "[DATE]"
click at [497, 214] on input "[DEMOGRAPHIC_DATA]" at bounding box center [503, 213] width 13 height 13
radio input "true"
type input "DD/MM/YYYY"
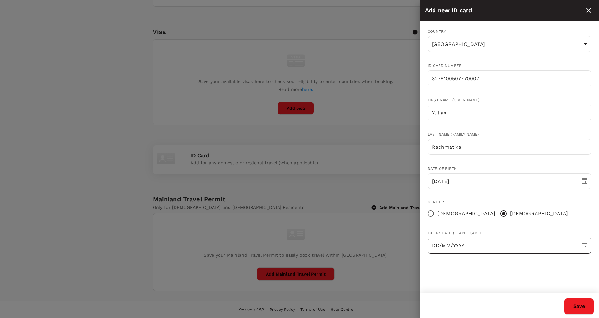
click at [484, 246] on input "DD/MM/YYYY" at bounding box center [502, 246] width 148 height 16
click at [588, 244] on icon "Choose date" at bounding box center [585, 246] width 8 height 8
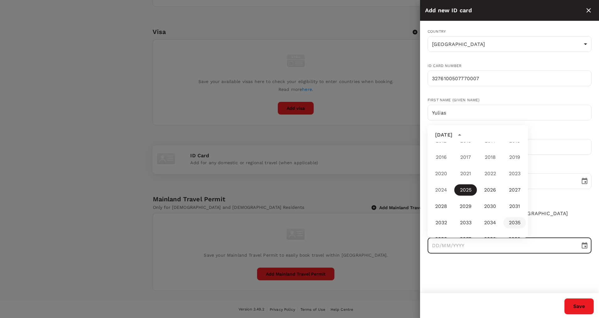
click at [507, 223] on button "2035" at bounding box center [515, 222] width 23 height 11
type input "[DATE]"
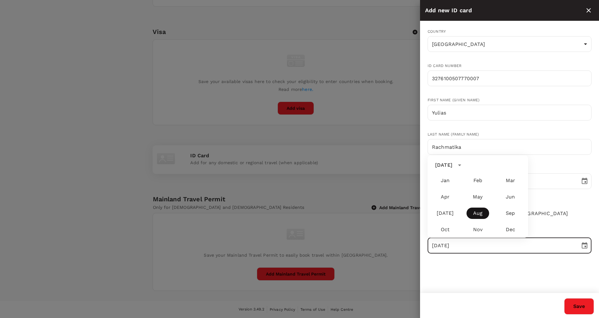
click at [480, 210] on button "Aug" at bounding box center [478, 212] width 23 height 11
click at [514, 296] on div "Save" at bounding box center [506, 302] width 177 height 24
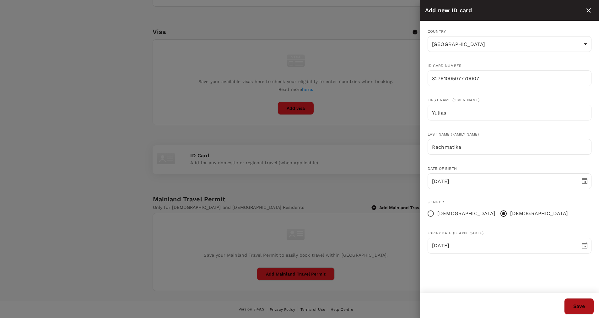
click at [580, 308] on button "Save" at bounding box center [580, 306] width 30 height 16
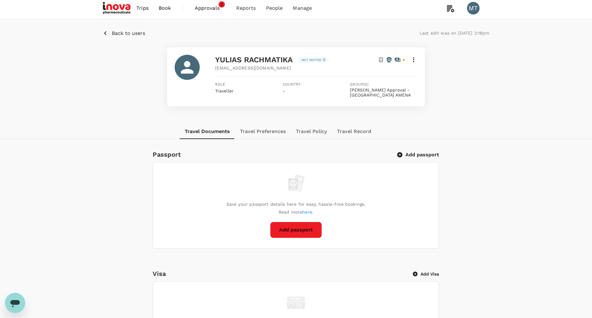
scroll to position [0, 0]
